Goal: Information Seeking & Learning: Learn about a topic

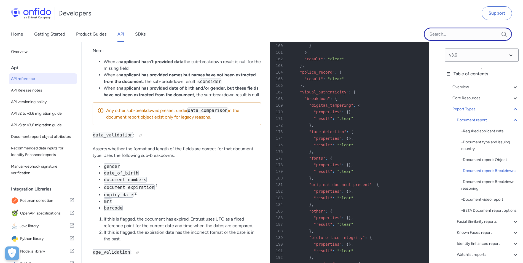
click at [460, 36] on input "Onfido search input field" at bounding box center [468, 34] width 88 height 13
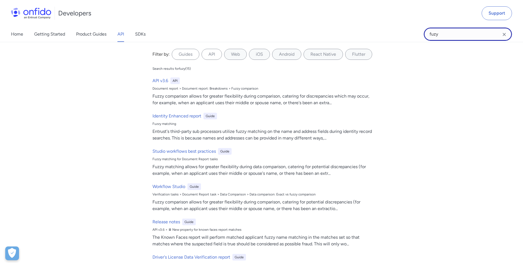
type input "fuzy"
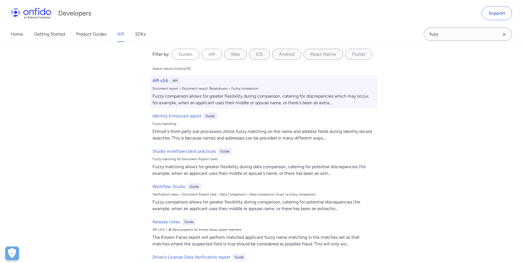
click at [164, 81] on h6 "API v3.6" at bounding box center [160, 80] width 16 height 7
click at [162, 98] on div "Fuzzy comparison allows for greater flexibility during comparison, catering for…" at bounding box center [263, 99] width 223 height 13
click at [168, 89] on div "Document report > Document report: Breakdowns > Fuzzy comparison" at bounding box center [263, 88] width 223 height 4
click at [159, 77] on div "API v3.6 API Document report > Document report: Breakdowns > Fuzzy comparison F…" at bounding box center [263, 91] width 227 height 33
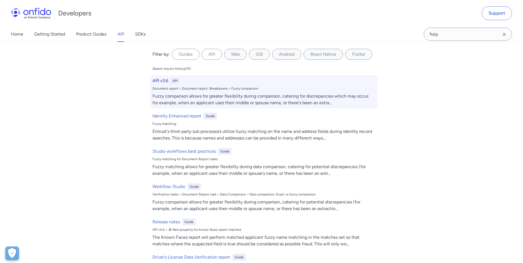
click at [155, 81] on h6 "API v3.6" at bounding box center [160, 80] width 16 height 7
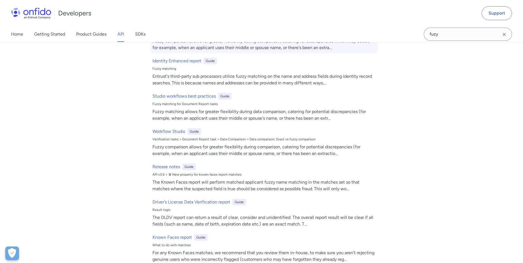
scroll to position [0, 0]
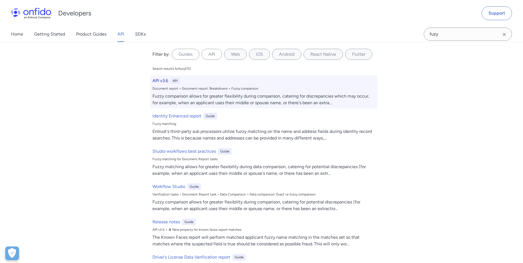
click at [228, 96] on div "Fuzzy comparison allows for greater flexibility during comparison, catering for…" at bounding box center [263, 99] width 223 height 13
click at [159, 82] on h6 "API v3.6" at bounding box center [160, 80] width 16 height 7
click at [334, 102] on div "Fuzzy comparison allows for greater flexibility during comparison, catering for…" at bounding box center [263, 99] width 223 height 13
drag, startPoint x: 334, startPoint y: 102, endPoint x: 261, endPoint y: 89, distance: 74.0
click at [333, 102] on div "Fuzzy comparison allows for greater flexibility during comparison, catering for…" at bounding box center [263, 99] width 223 height 13
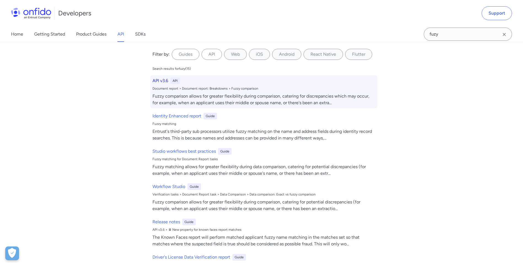
click at [242, 87] on div "Document report > Document report: Breakdowns > Fuzzy comparison" at bounding box center [263, 88] width 223 height 4
click at [235, 87] on div "Document report > Document report: Breakdowns > Fuzzy comparison" at bounding box center [263, 88] width 223 height 4
click at [156, 79] on h6 "API v3.6" at bounding box center [160, 80] width 16 height 7
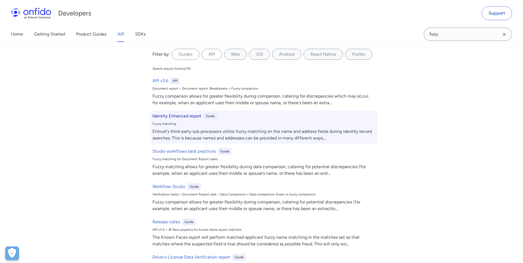
click at [177, 114] on h6 "Identity Enhanced report" at bounding box center [176, 116] width 49 height 7
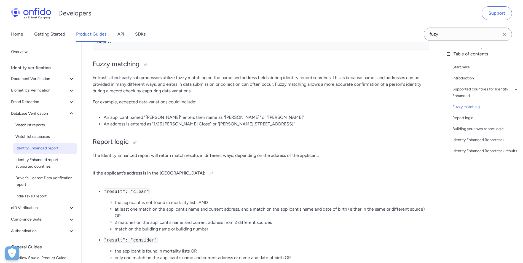
select select "http"
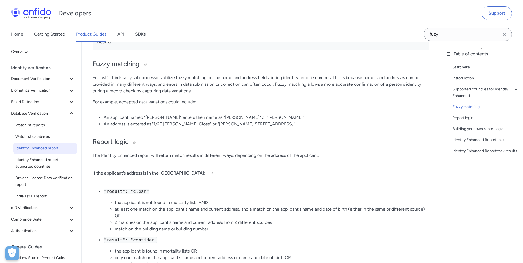
select select "http"
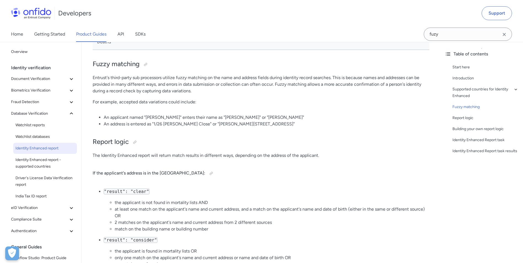
select select "http"
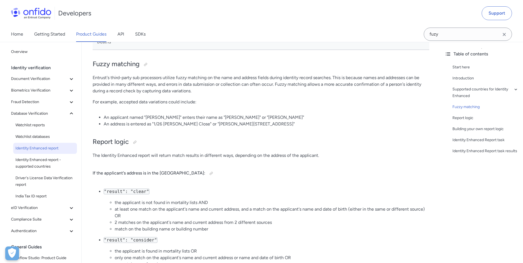
select select "http"
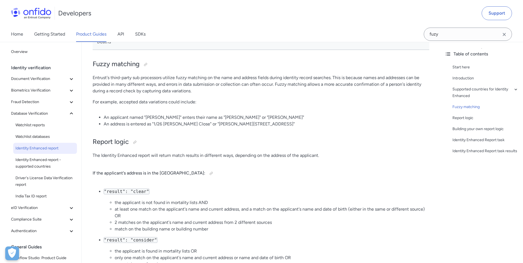
select select "http"
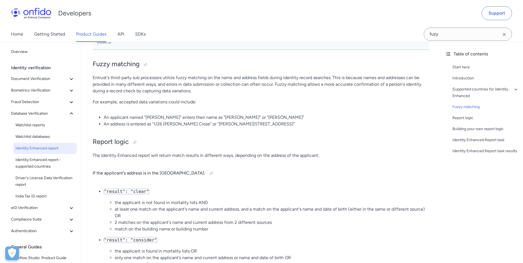
select select "http"
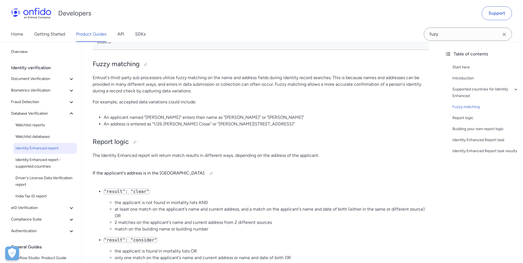
select select "http"
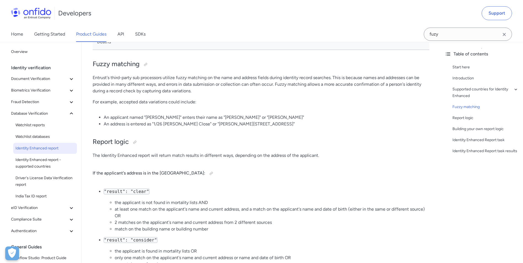
select select "http"
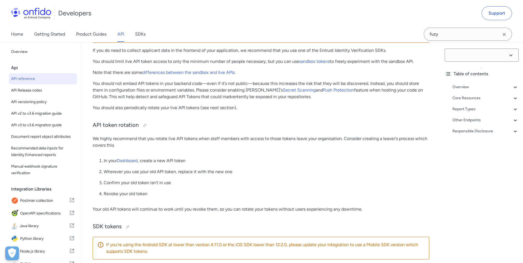
select select "3.6.0"
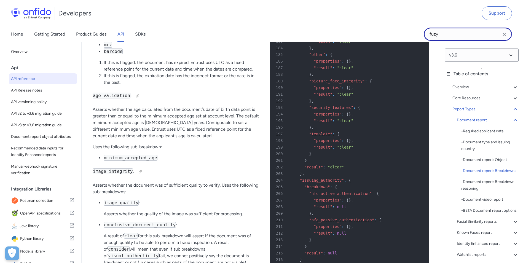
click at [458, 37] on input "fuzy" at bounding box center [468, 34] width 88 height 13
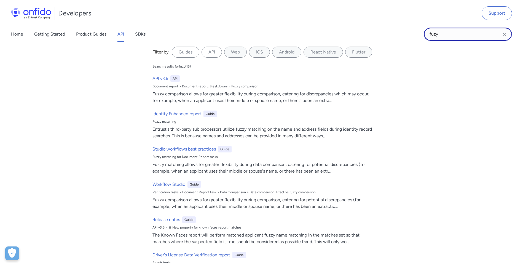
scroll to position [0, 0]
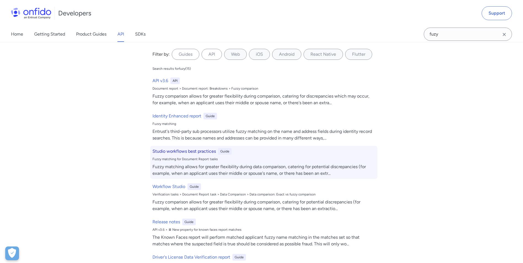
click at [209, 152] on h6 "Studio workflows best practices" at bounding box center [183, 151] width 63 height 7
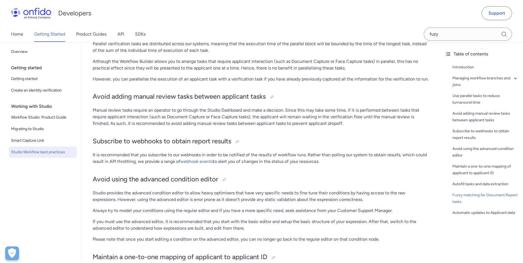
scroll to position [1218, 0]
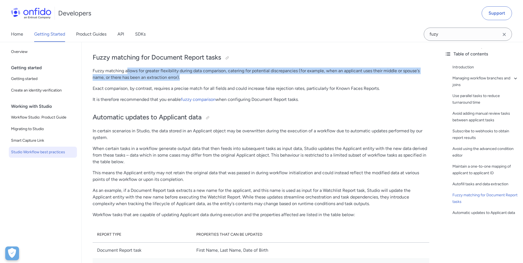
drag, startPoint x: 127, startPoint y: 77, endPoint x: 186, endPoint y: 81, distance: 58.8
click at [186, 81] on p "Fuzzy matching allows for greater flexibility during data comparison, catering …" at bounding box center [261, 74] width 337 height 13
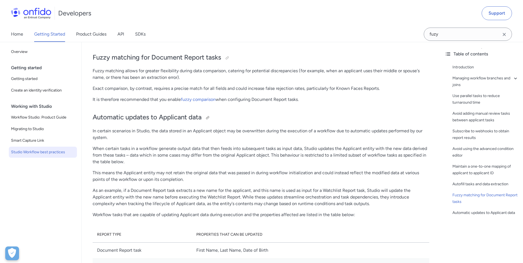
click at [355, 120] on h2 "Automatic updates to Applicant data" at bounding box center [261, 117] width 337 height 9
